Goal: Task Accomplishment & Management: Manage account settings

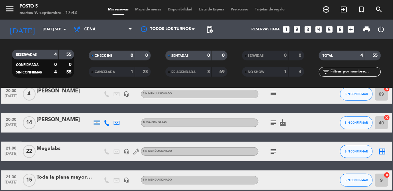
scroll to position [34, 0]
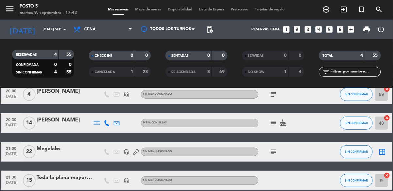
click at [272, 152] on icon "subject" at bounding box center [273, 152] width 8 height 8
click at [276, 121] on icon "subject" at bounding box center [273, 123] width 8 height 8
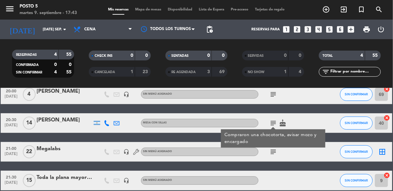
click at [282, 125] on icon "cake" at bounding box center [283, 123] width 8 height 8
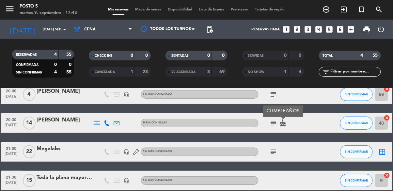
click at [82, 179] on div "Toda la plana mayor de FNC" at bounding box center [64, 177] width 55 height 8
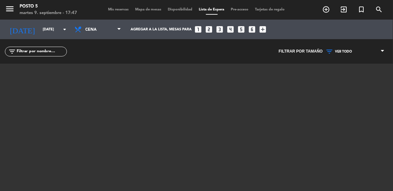
click at [114, 8] on span "Mis reservas" at bounding box center [118, 10] width 27 height 4
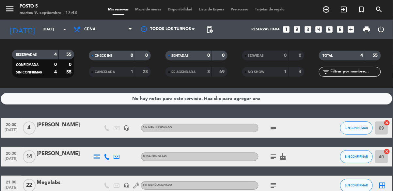
click at [106, 85] on div "RESERVADAS 4 55 CONFIRMADA 0 0 SIN CONFIRMAR 4 55 CHECK INS 0 0 CANCELADA 1 23 …" at bounding box center [196, 63] width 393 height 49
click at [91, 86] on div "RESERVADAS 4 55 CONFIRMADA 0 0 SIN CONFIRMAR 4 55 CHECK INS 0 0 CANCELADA 1 23 …" at bounding box center [196, 63] width 393 height 49
click at [84, 113] on div "No hay notas para este servicio. Haz clic para agregar una 20:00 [DATE] 4 [PERS…" at bounding box center [196, 139] width 393 height 103
